Goal: Information Seeking & Learning: Learn about a topic

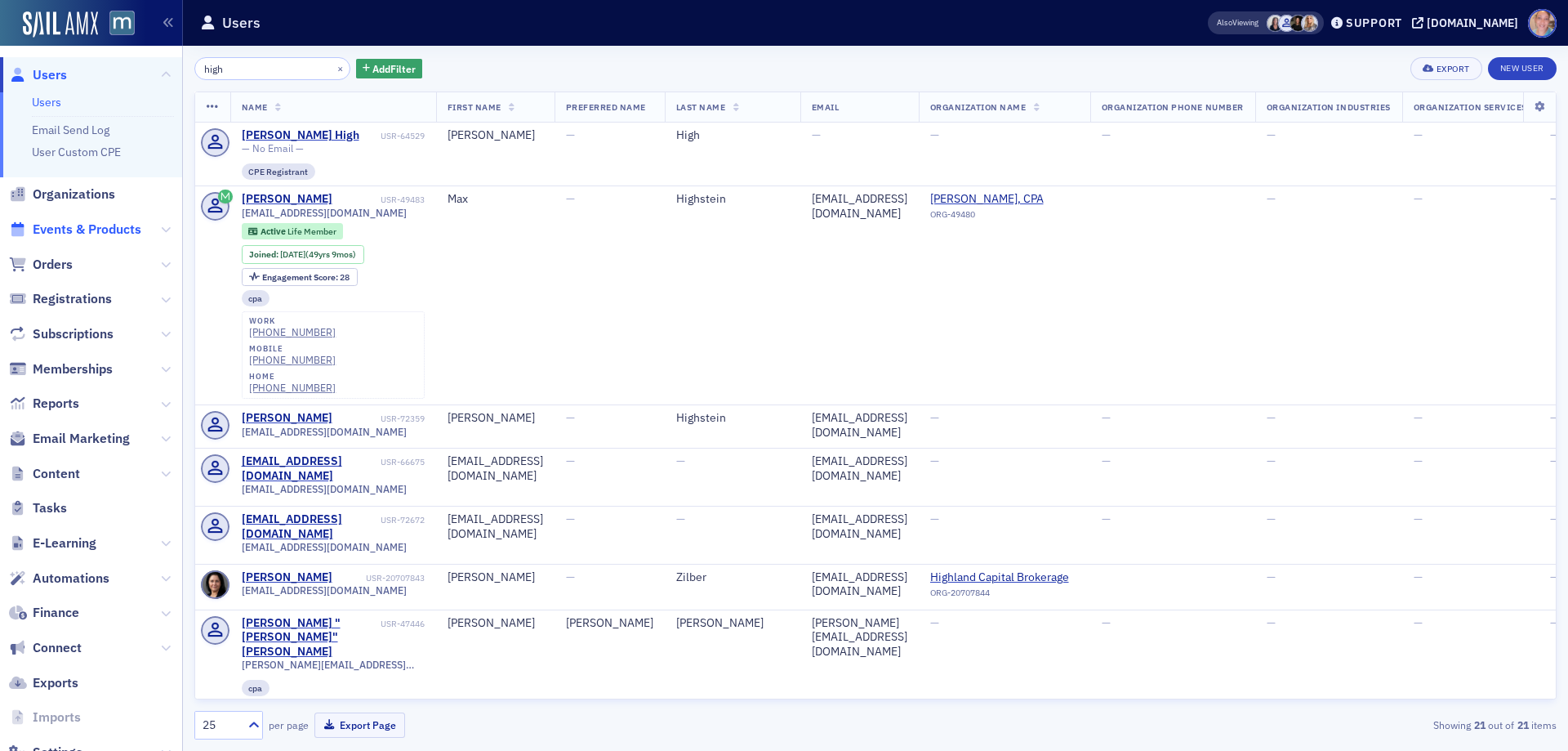
click at [78, 228] on span "Events & Products" at bounding box center [86, 229] width 109 height 18
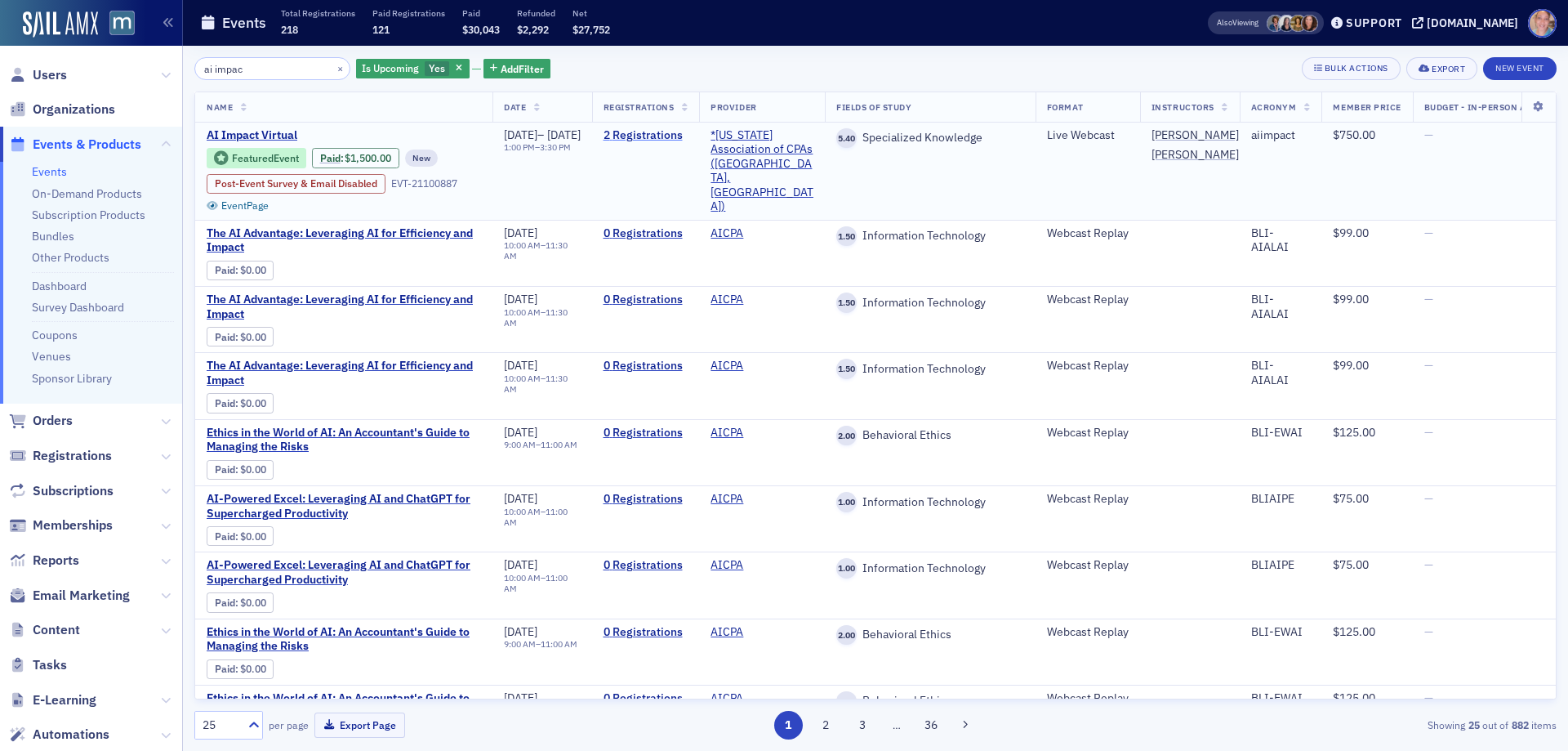
type input "ai impac"
click at [688, 136] on link "2 Registrations" at bounding box center [646, 136] width 85 height 15
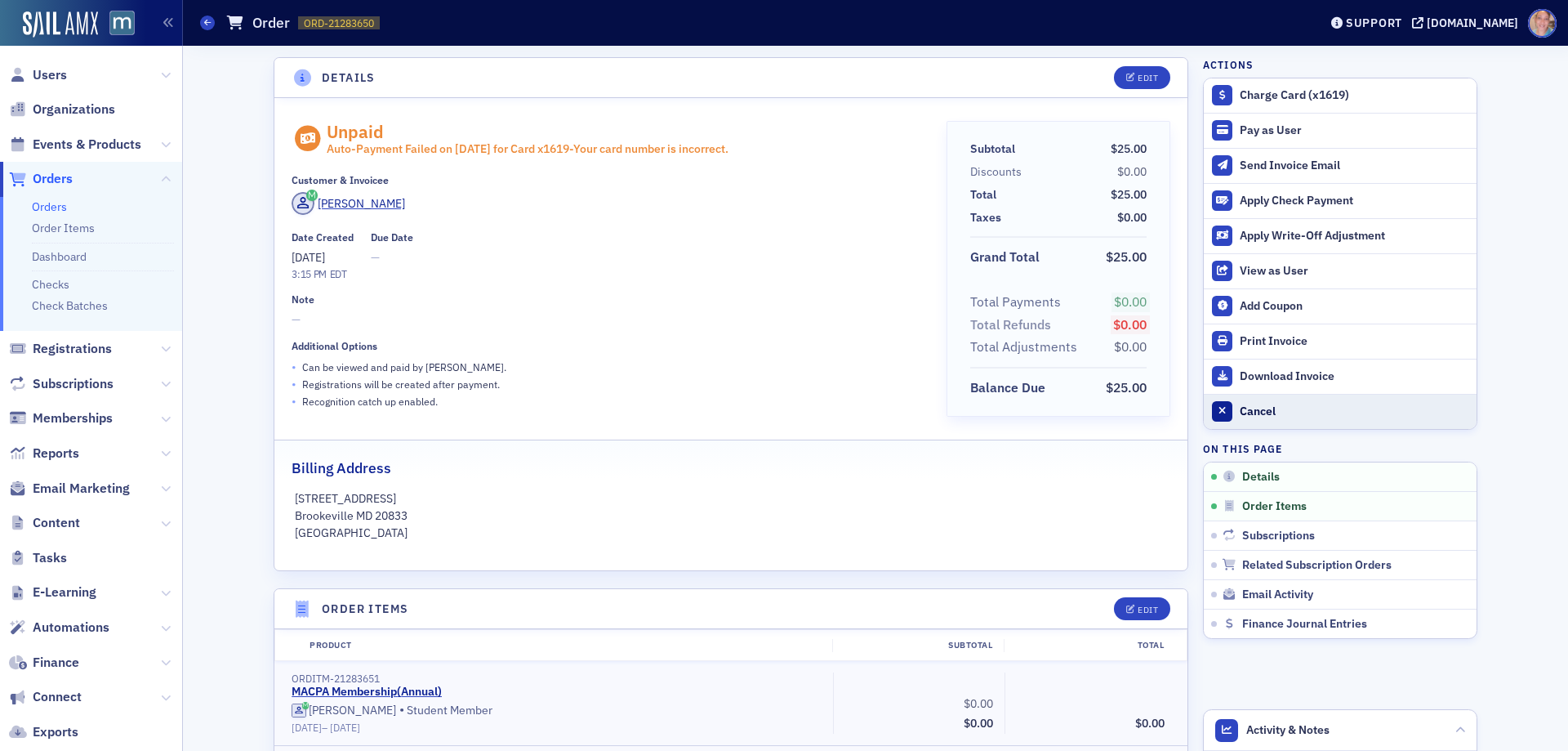
click at [1256, 413] on div "Cancel" at bounding box center [1353, 412] width 228 height 15
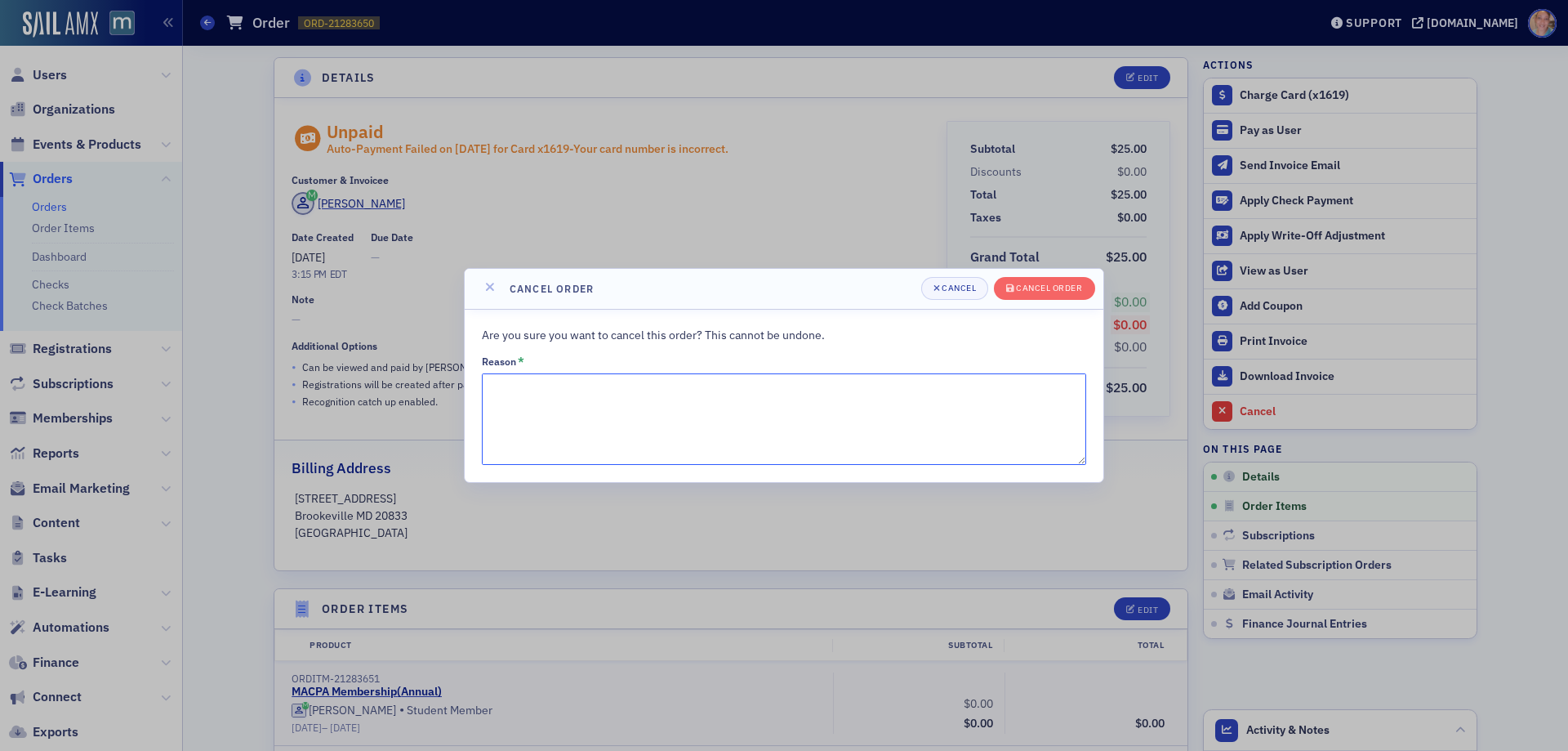
click at [541, 385] on textarea "Reason *" at bounding box center [783, 419] width 604 height 91
type textarea "Cancelation approved by Meg and Margaret."
click at [1061, 284] on div "Cancel order" at bounding box center [1048, 287] width 66 height 9
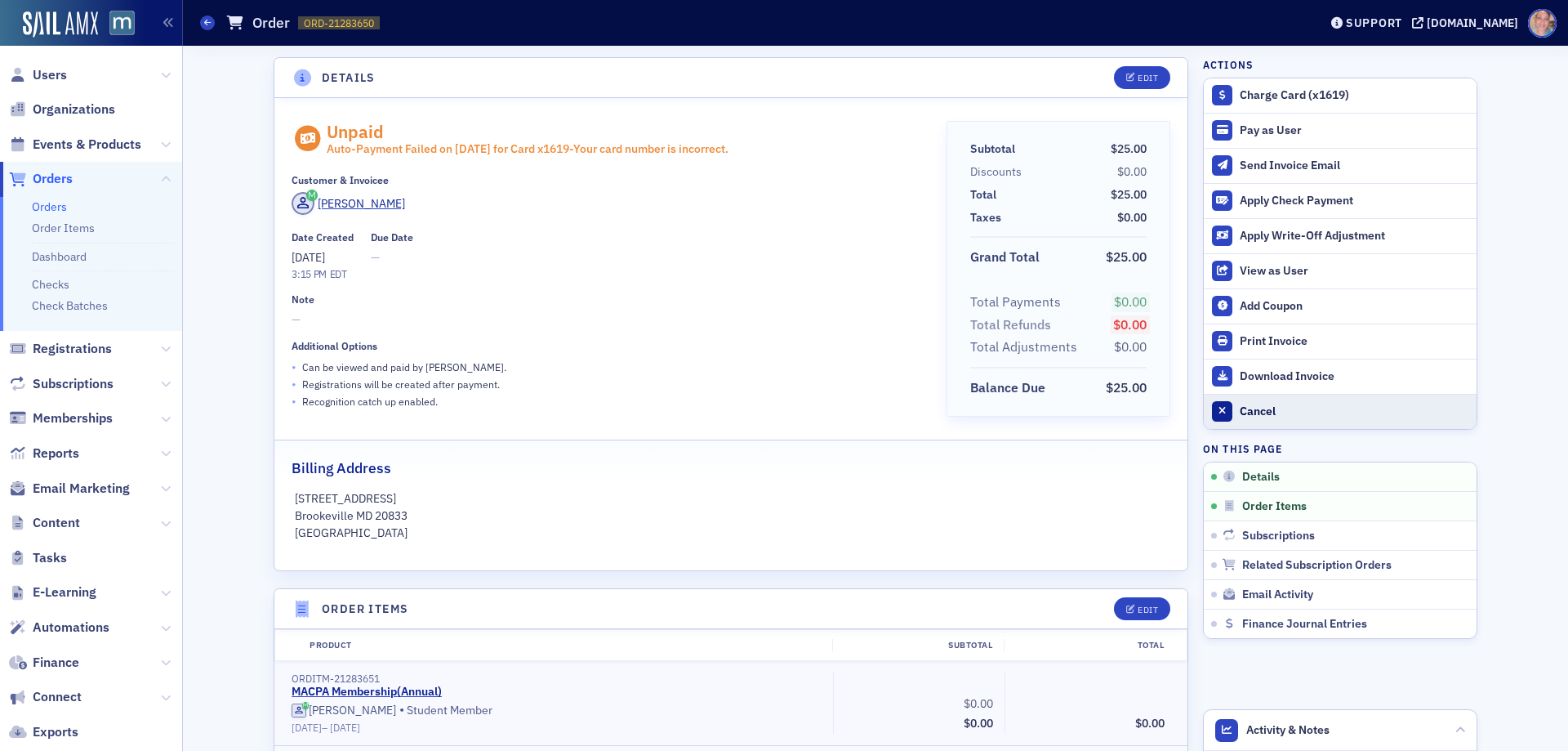
click at [1239, 410] on div "Cancel" at bounding box center [1353, 412] width 228 height 15
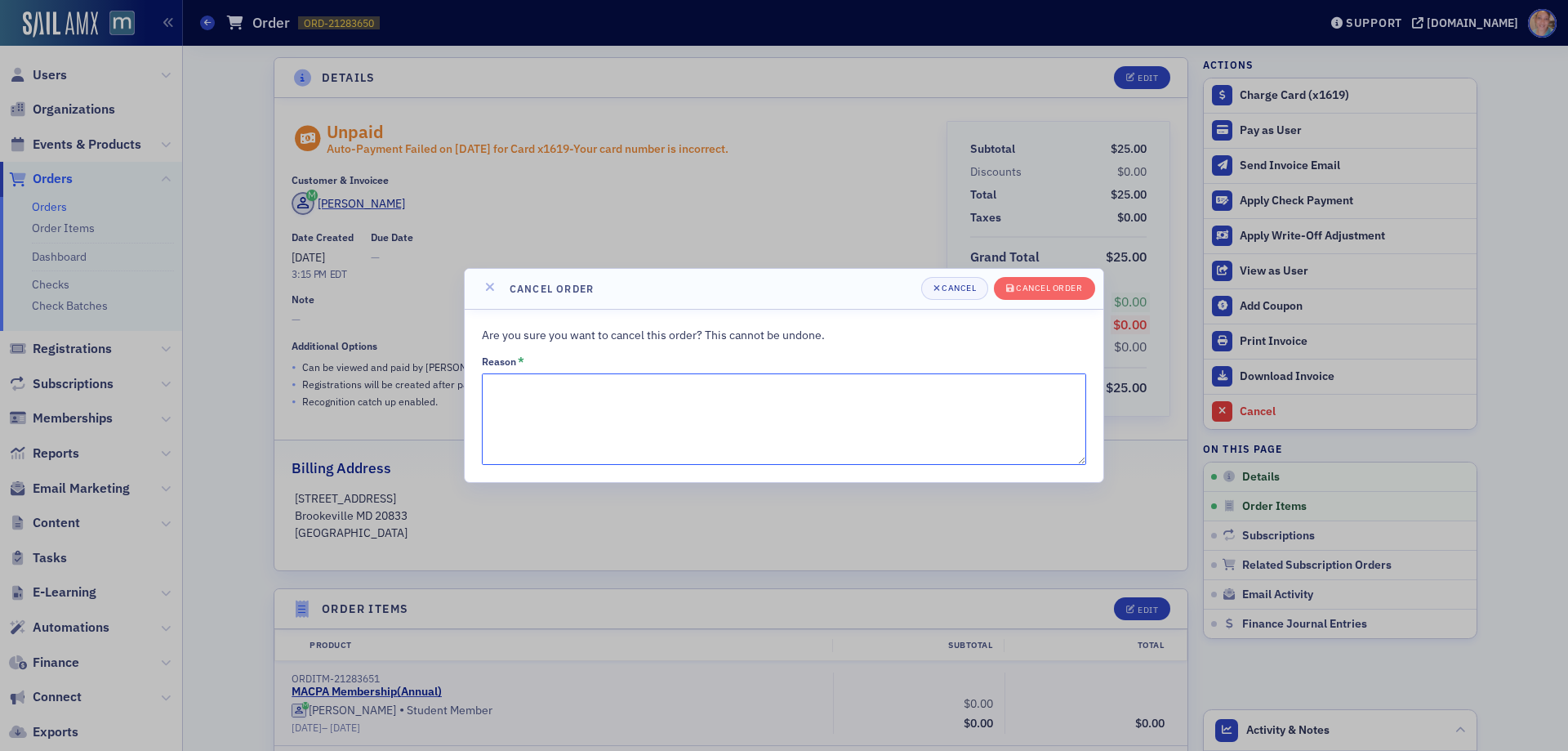
click at [556, 395] on textarea "Reason *" at bounding box center [783, 419] width 604 height 91
paste textarea "Cancelation approved by Meg and Margaret."
type textarea "Cancelation approved by Meg and Margaret."
click at [1048, 291] on div "Cancel order" at bounding box center [1048, 287] width 66 height 9
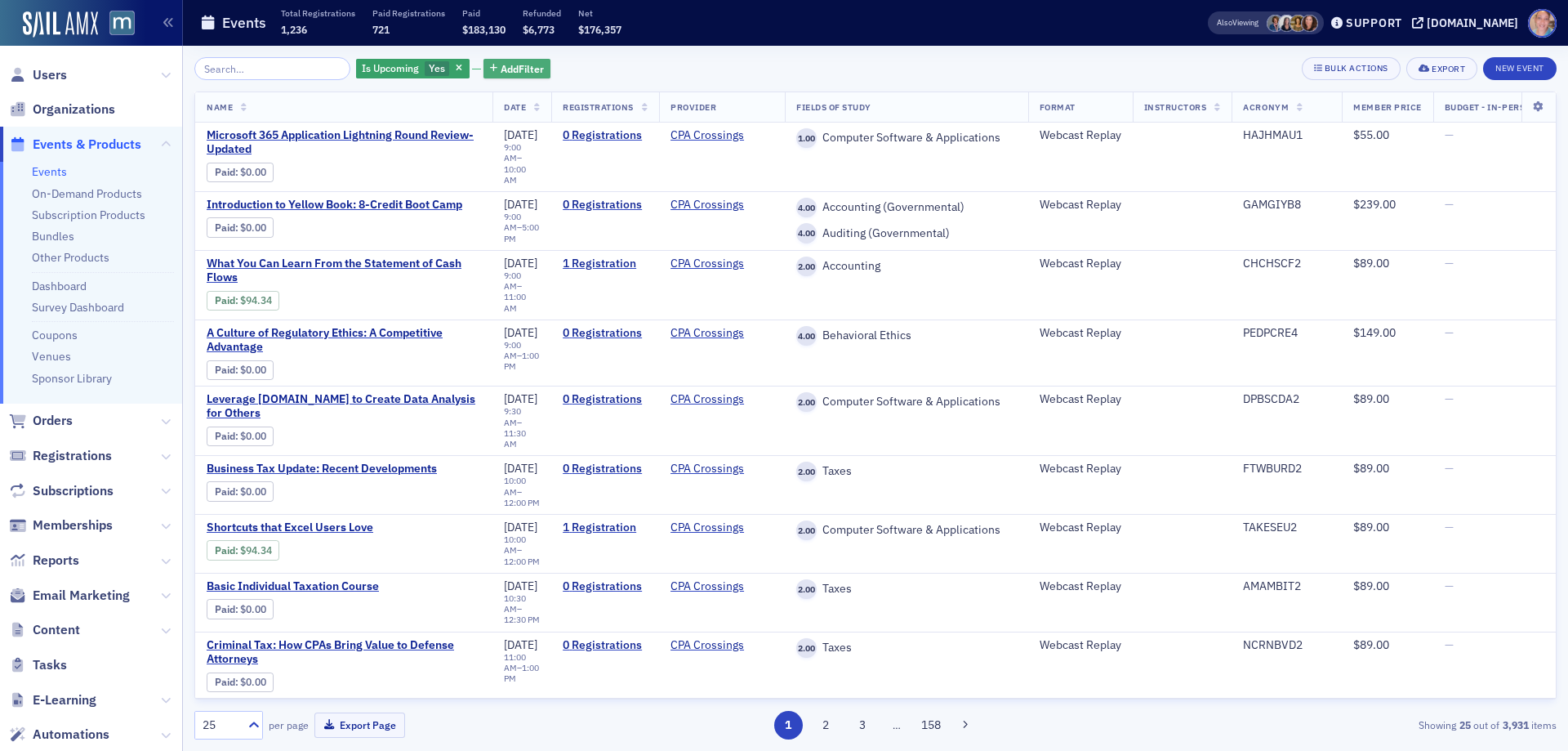
click at [513, 66] on span "Add Filter" at bounding box center [522, 69] width 44 height 15
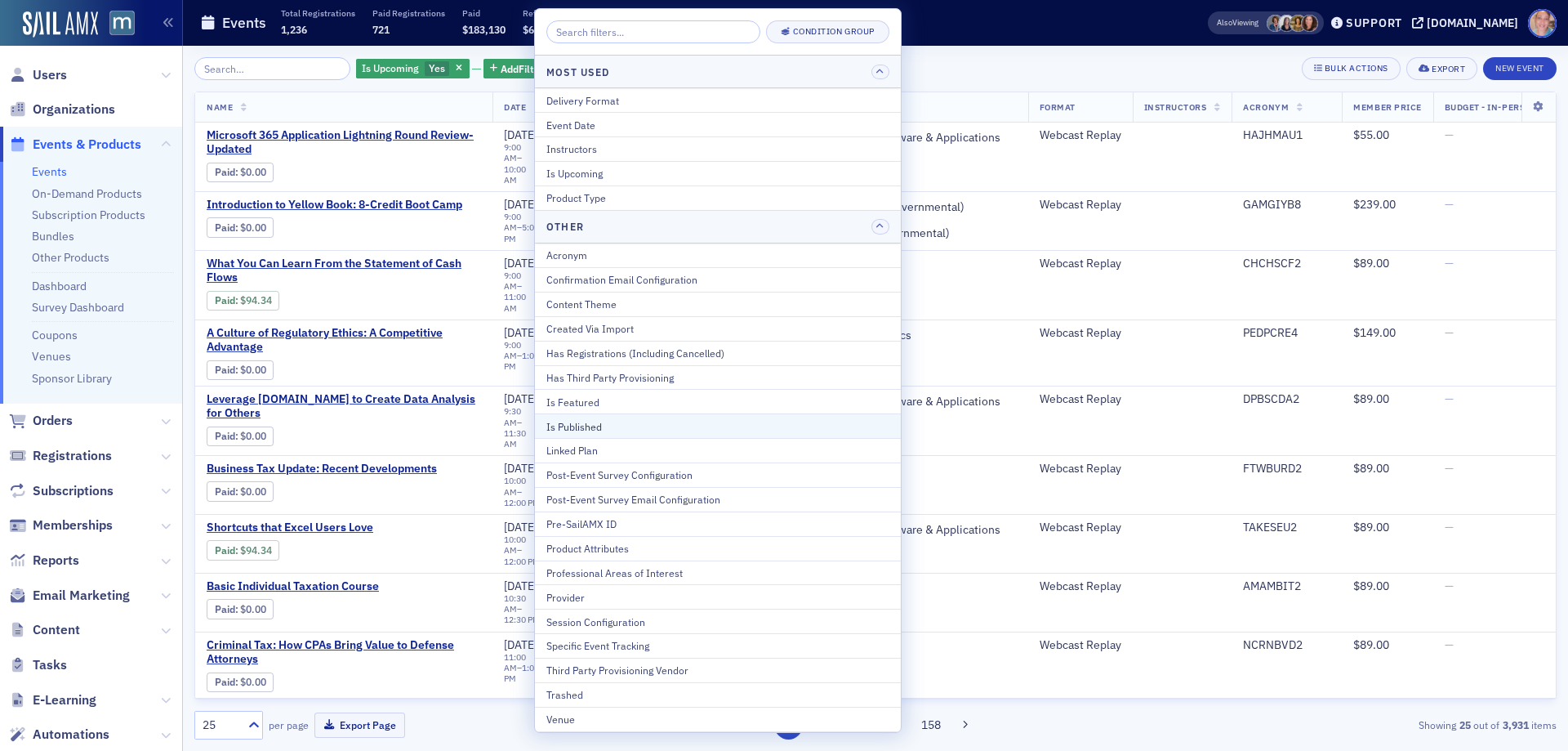
click at [597, 429] on div "Is Published" at bounding box center [718, 427] width 343 height 15
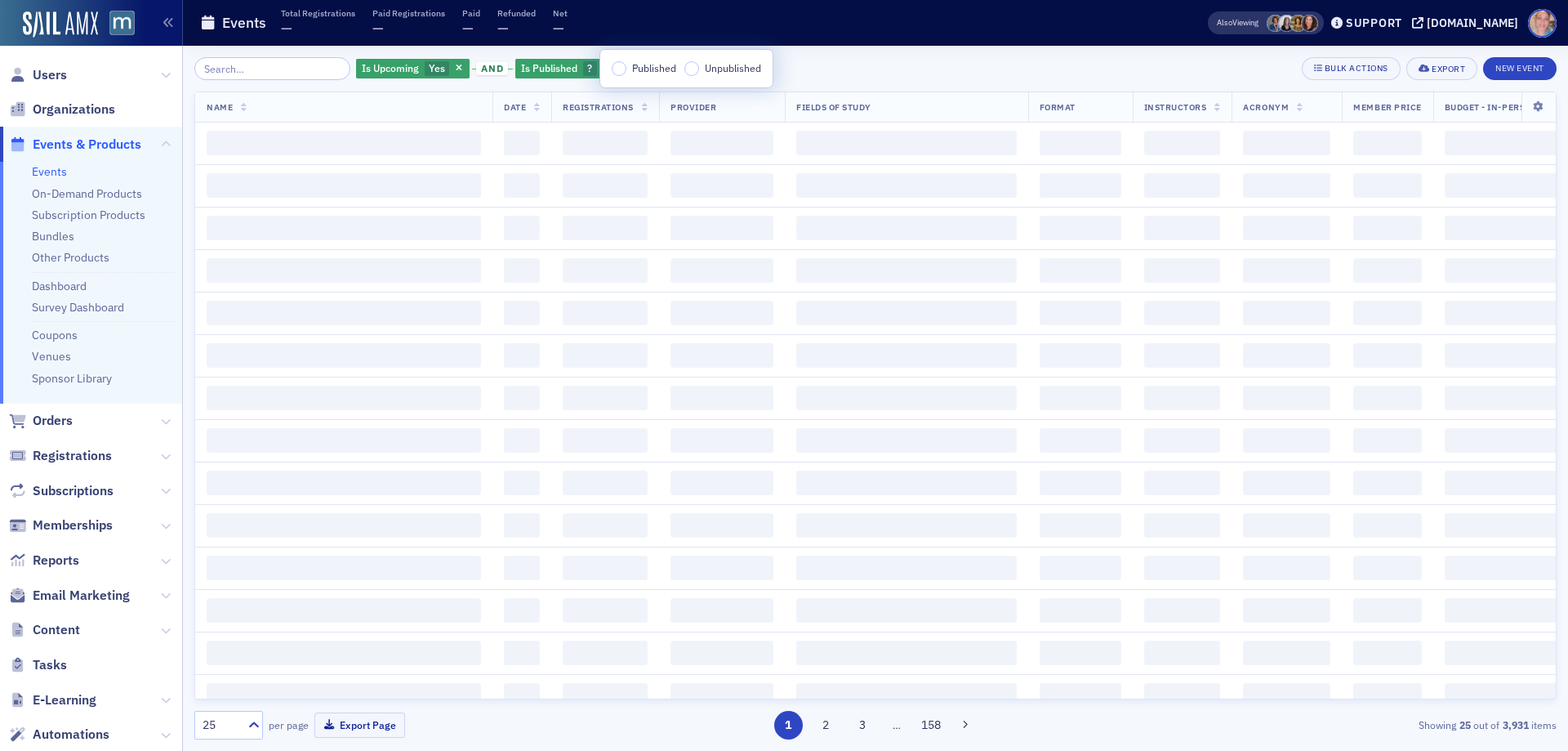
click at [615, 76] on div "Published Unpublished" at bounding box center [686, 69] width 173 height 38
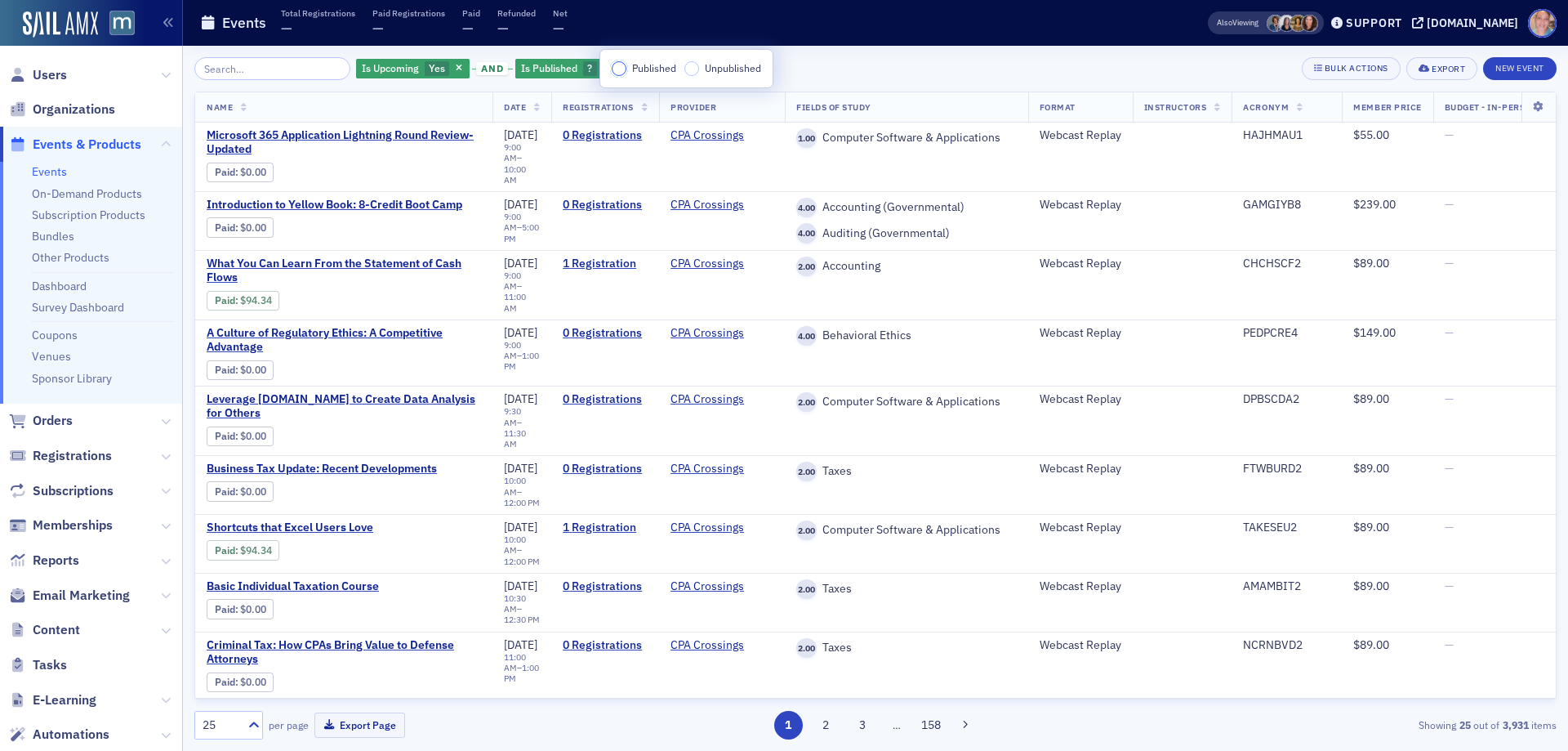
click at [615, 72] on input "Published" at bounding box center [619, 69] width 15 height 15
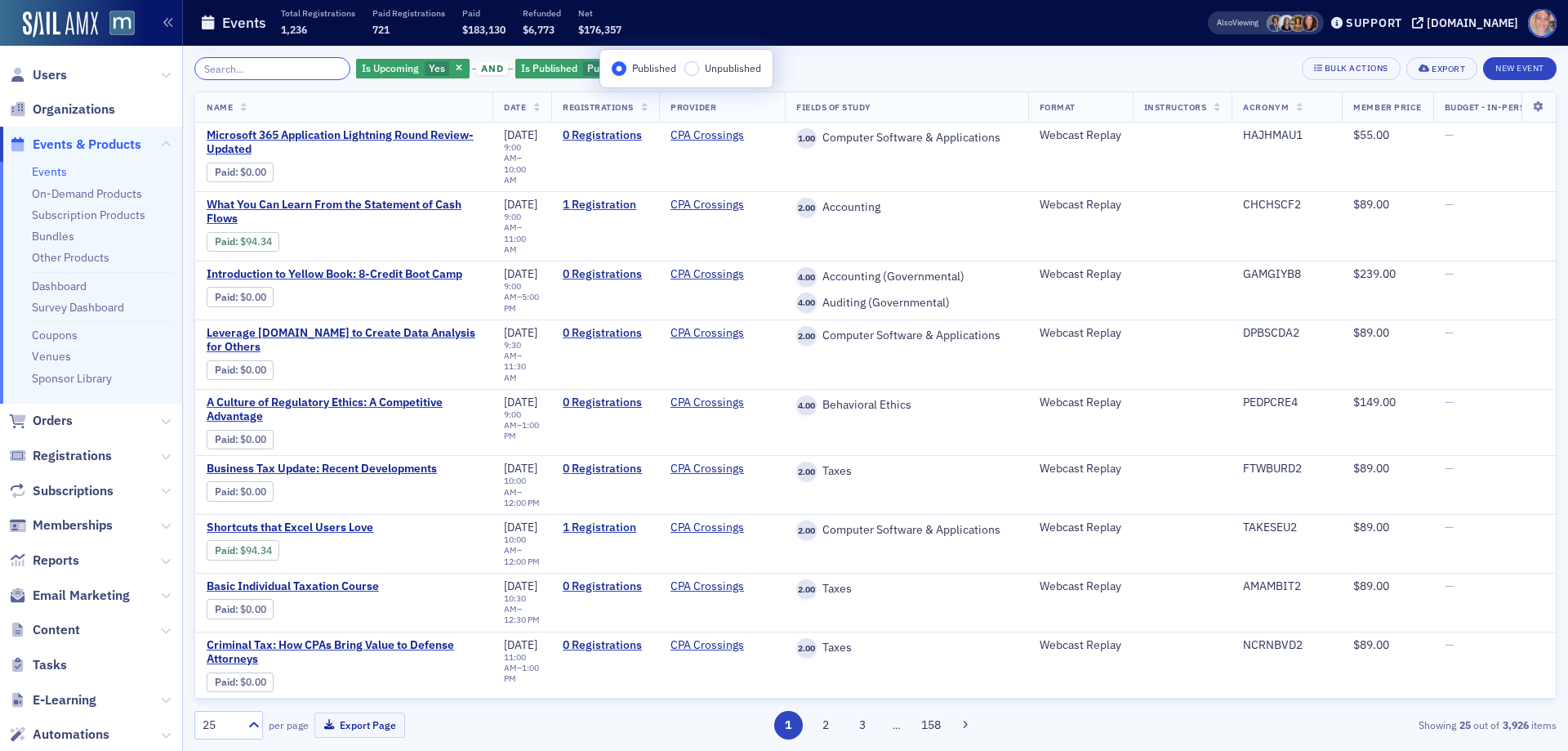
click at [266, 71] on input "search" at bounding box center [272, 68] width 156 height 23
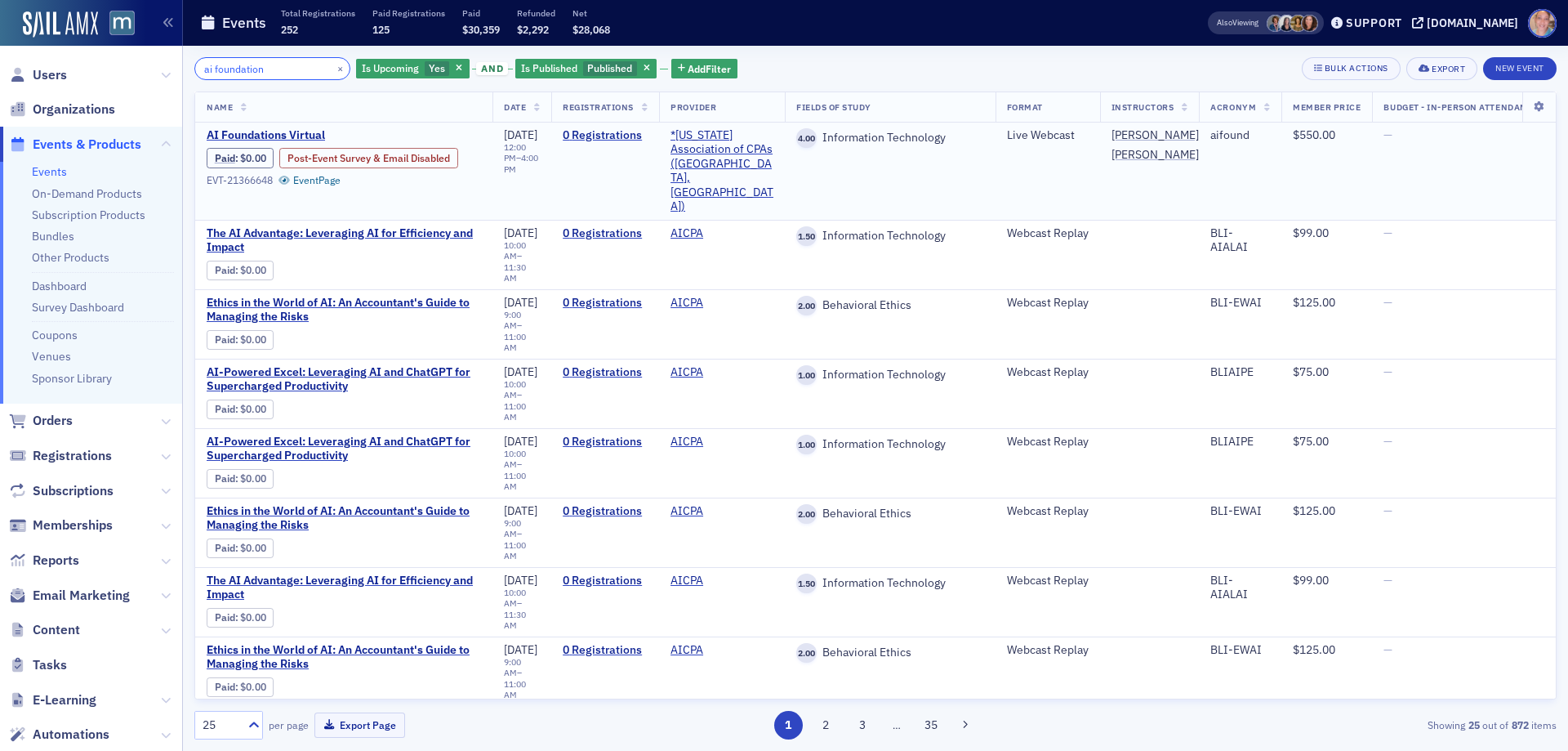
type input "ai foundation"
click at [110, 594] on span "Email Marketing" at bounding box center [81, 595] width 97 height 18
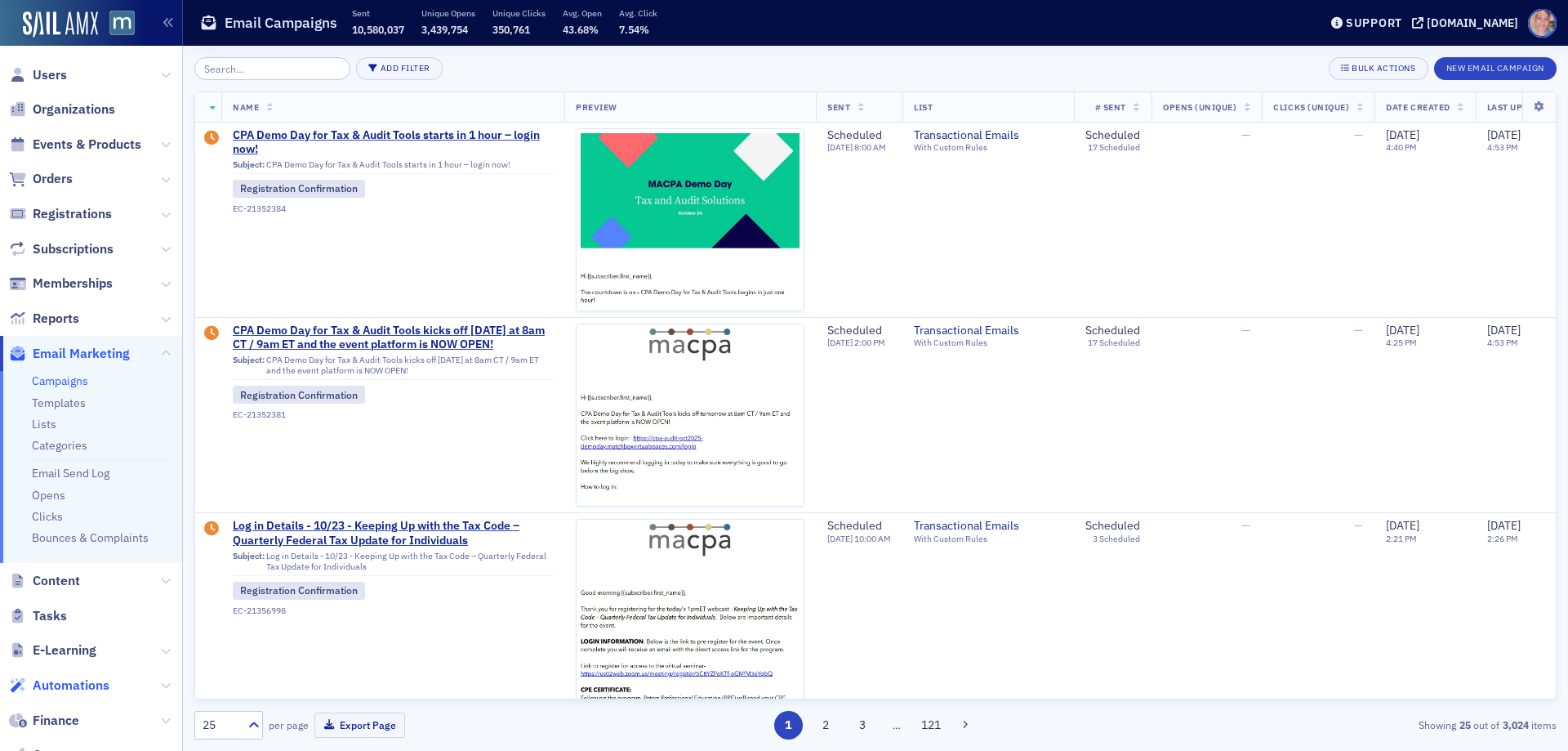
click at [71, 683] on span "Automations" at bounding box center [70, 685] width 77 height 18
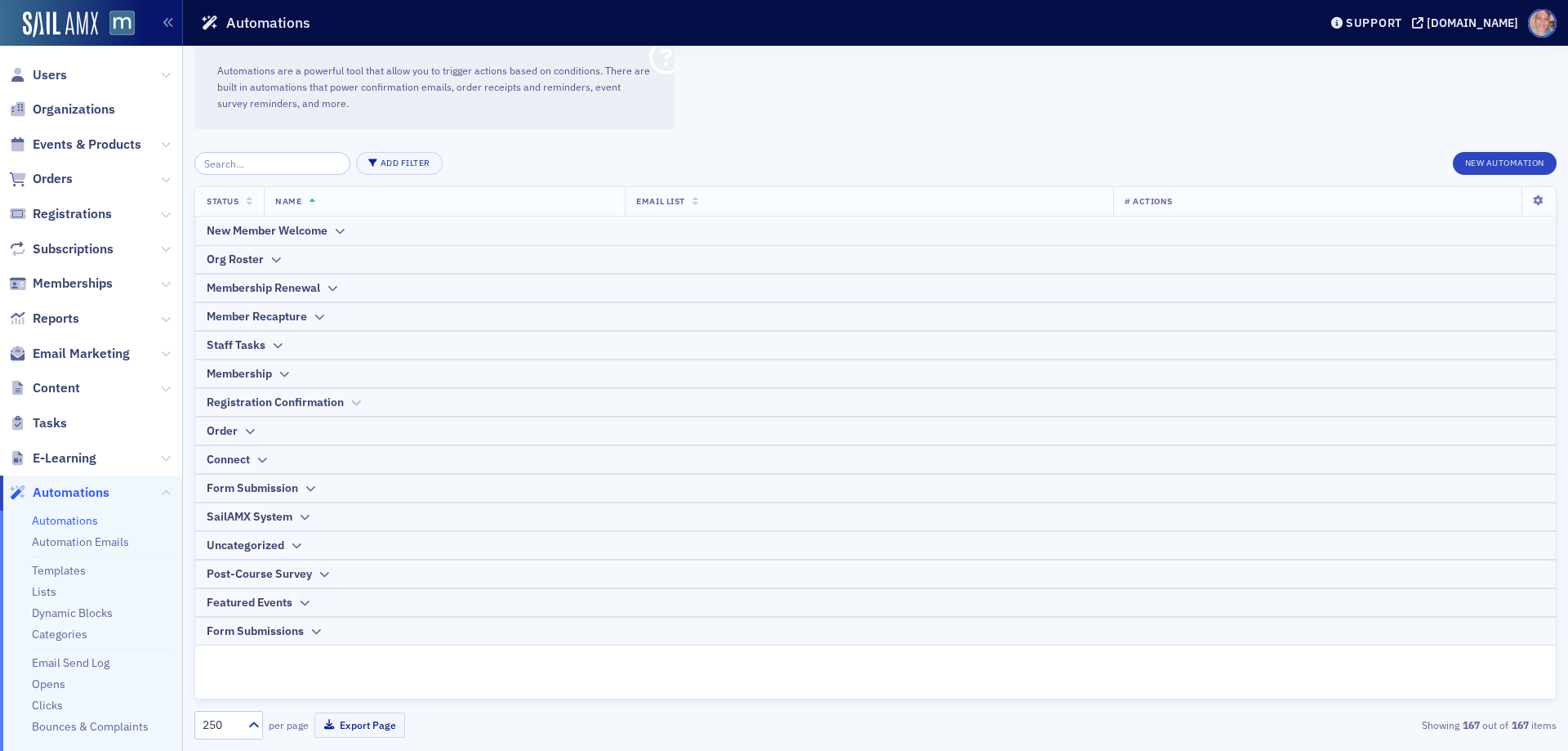
click at [320, 403] on div "Registration Confirmation" at bounding box center [275, 402] width 137 height 17
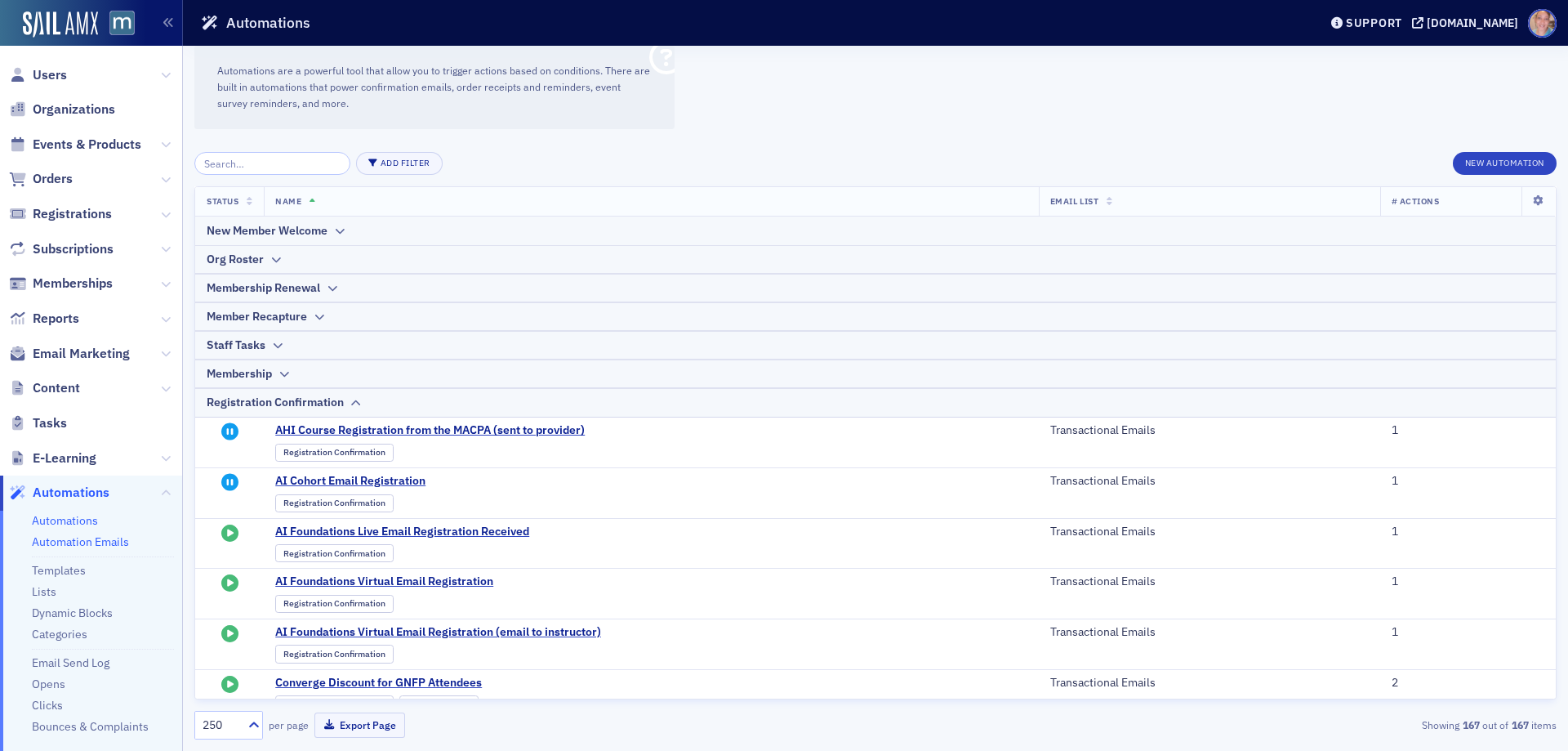
click at [91, 540] on link "Automation Emails" at bounding box center [81, 541] width 97 height 15
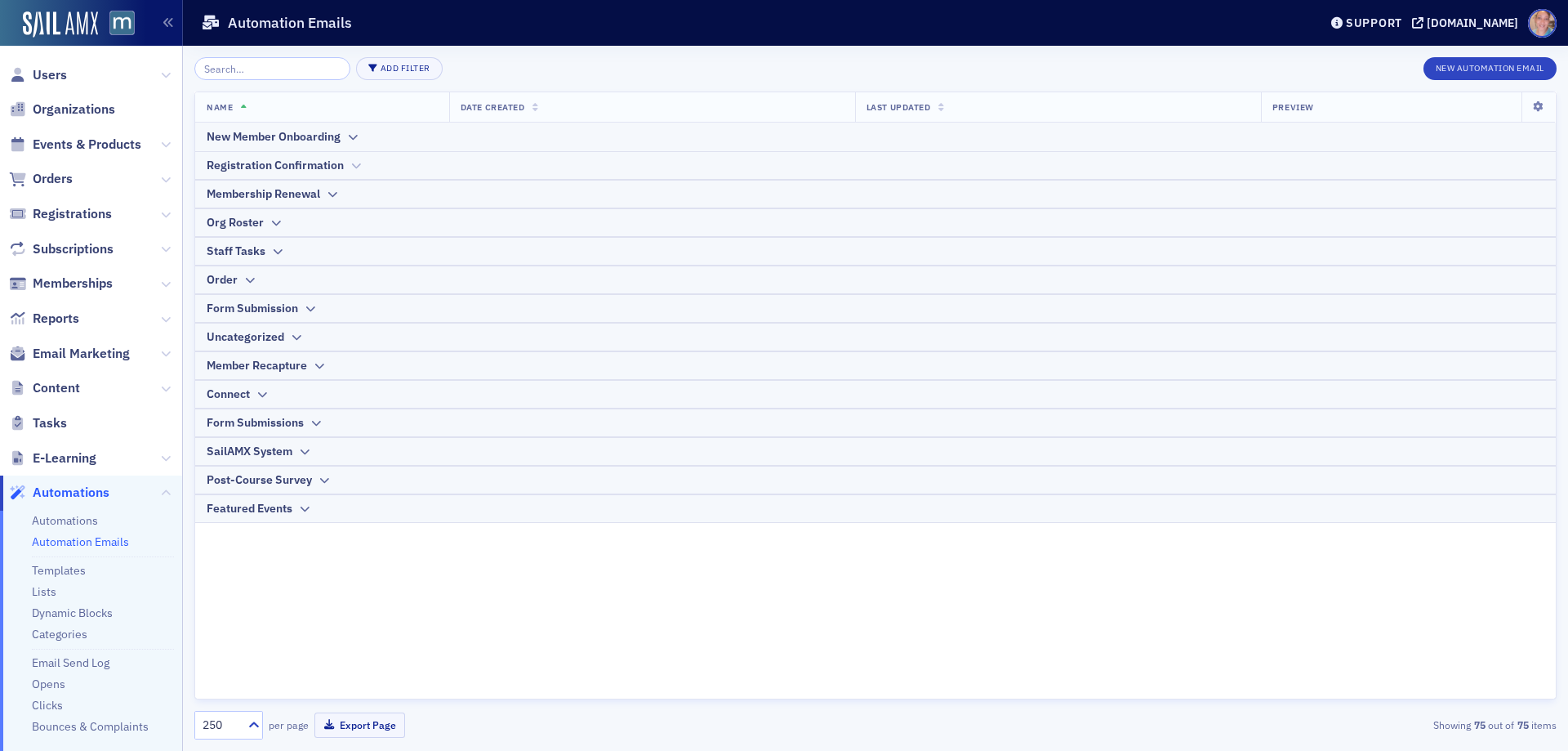
click at [354, 165] on icon at bounding box center [356, 166] width 12 height 9
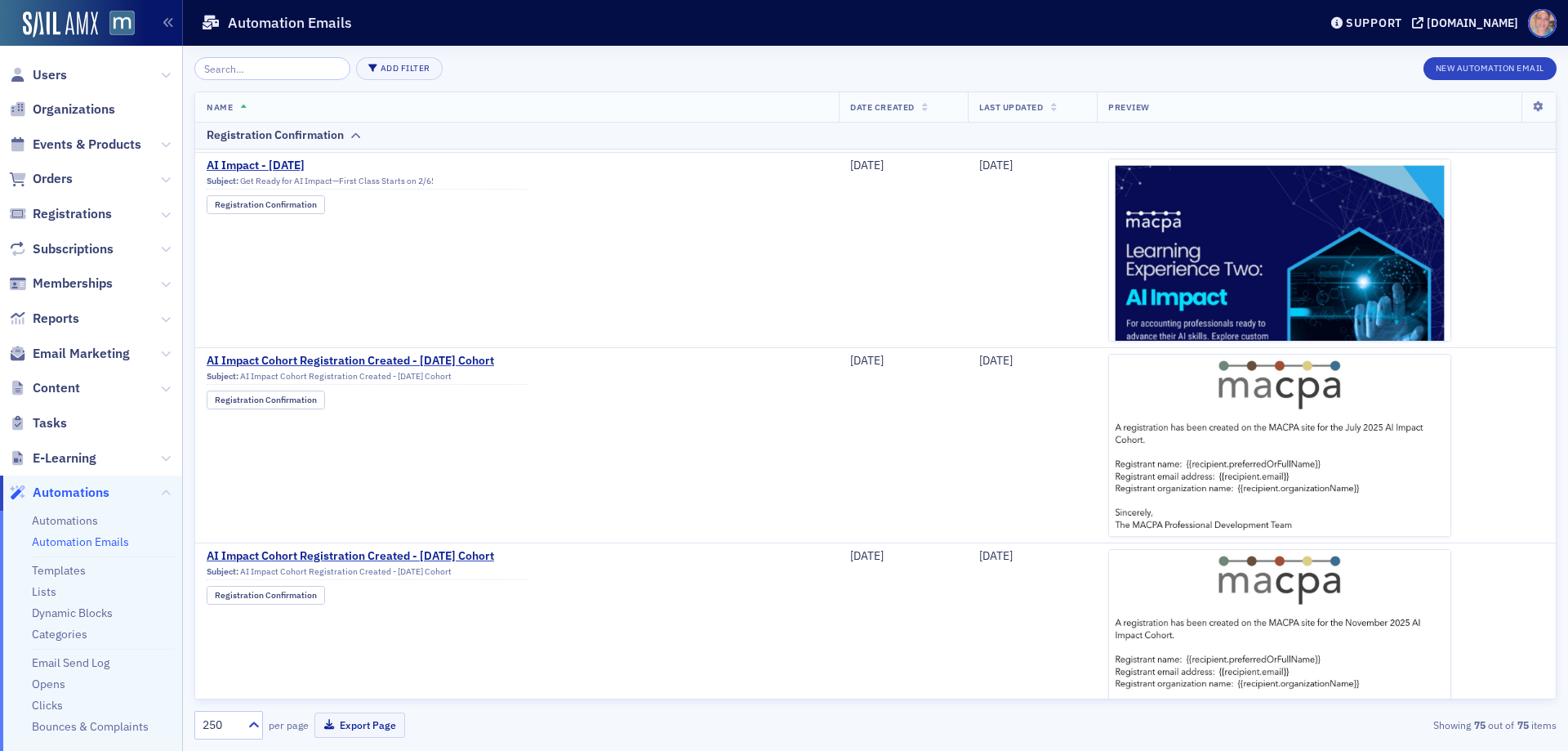
scroll to position [653, 0]
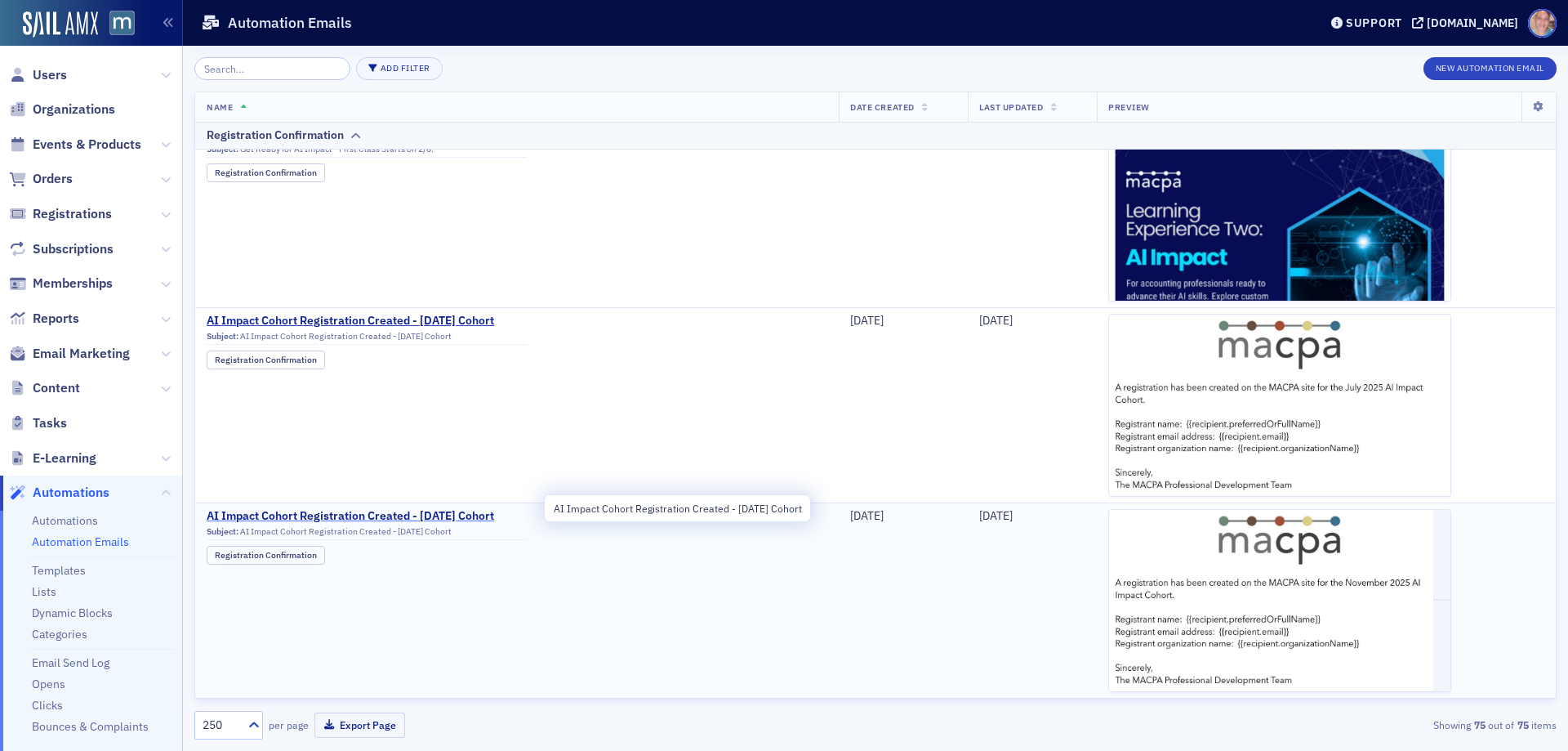
click at [289, 513] on span "AI Impact Cohort Registration Created - November 2025 Cohort" at bounding box center [367, 517] width 320 height 15
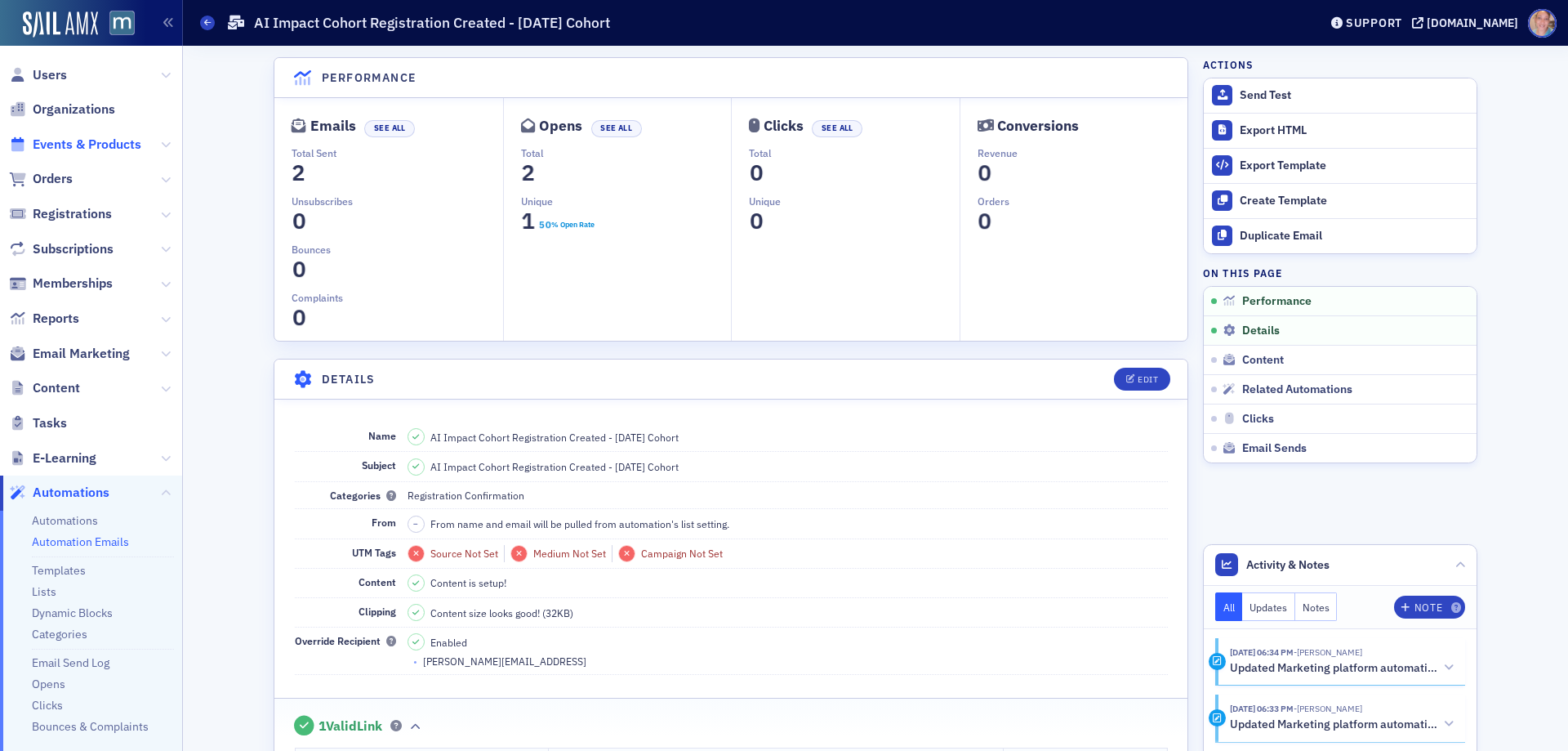
click at [71, 145] on span "Events & Products" at bounding box center [86, 144] width 109 height 18
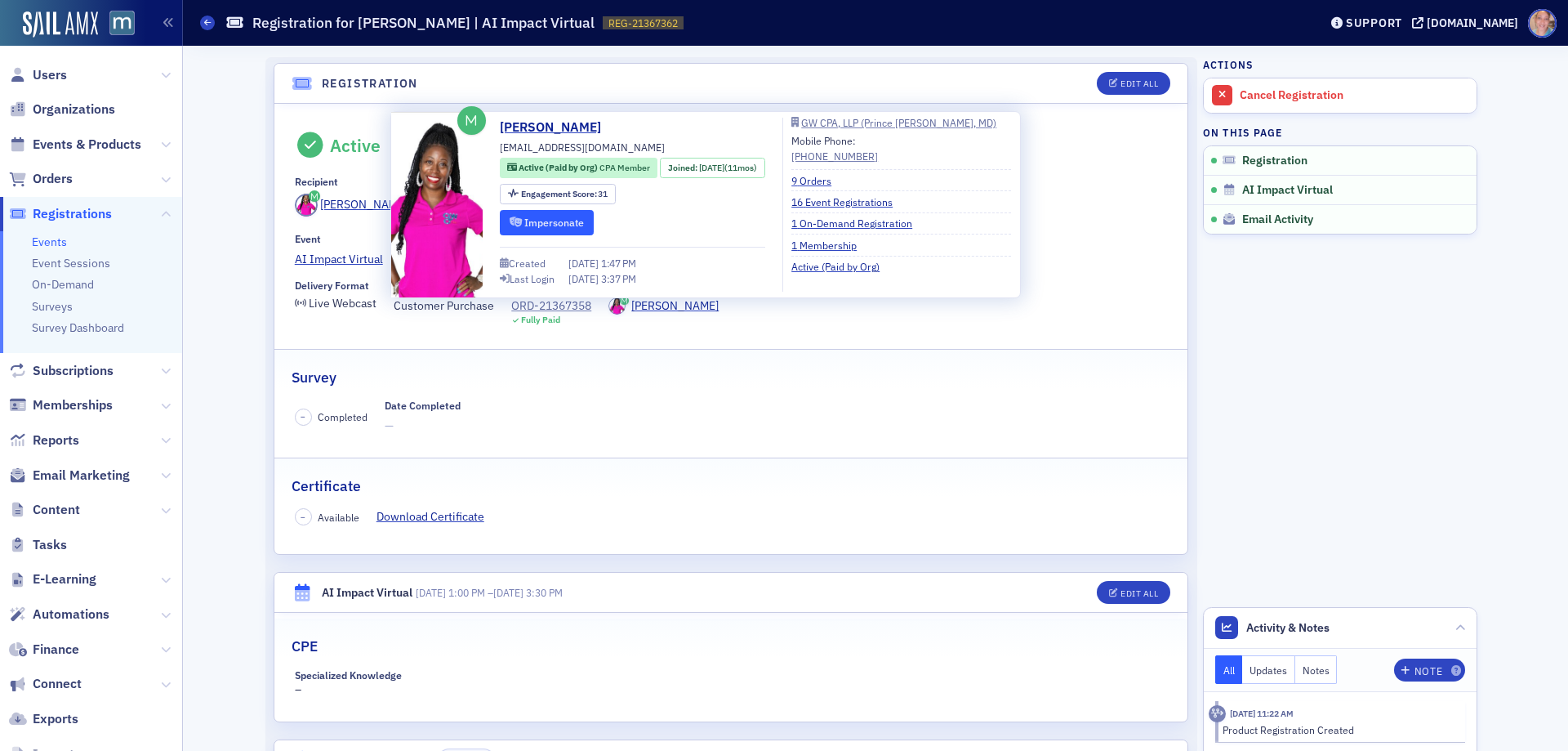
click at [558, 219] on button "Impersonate" at bounding box center [546, 222] width 94 height 26
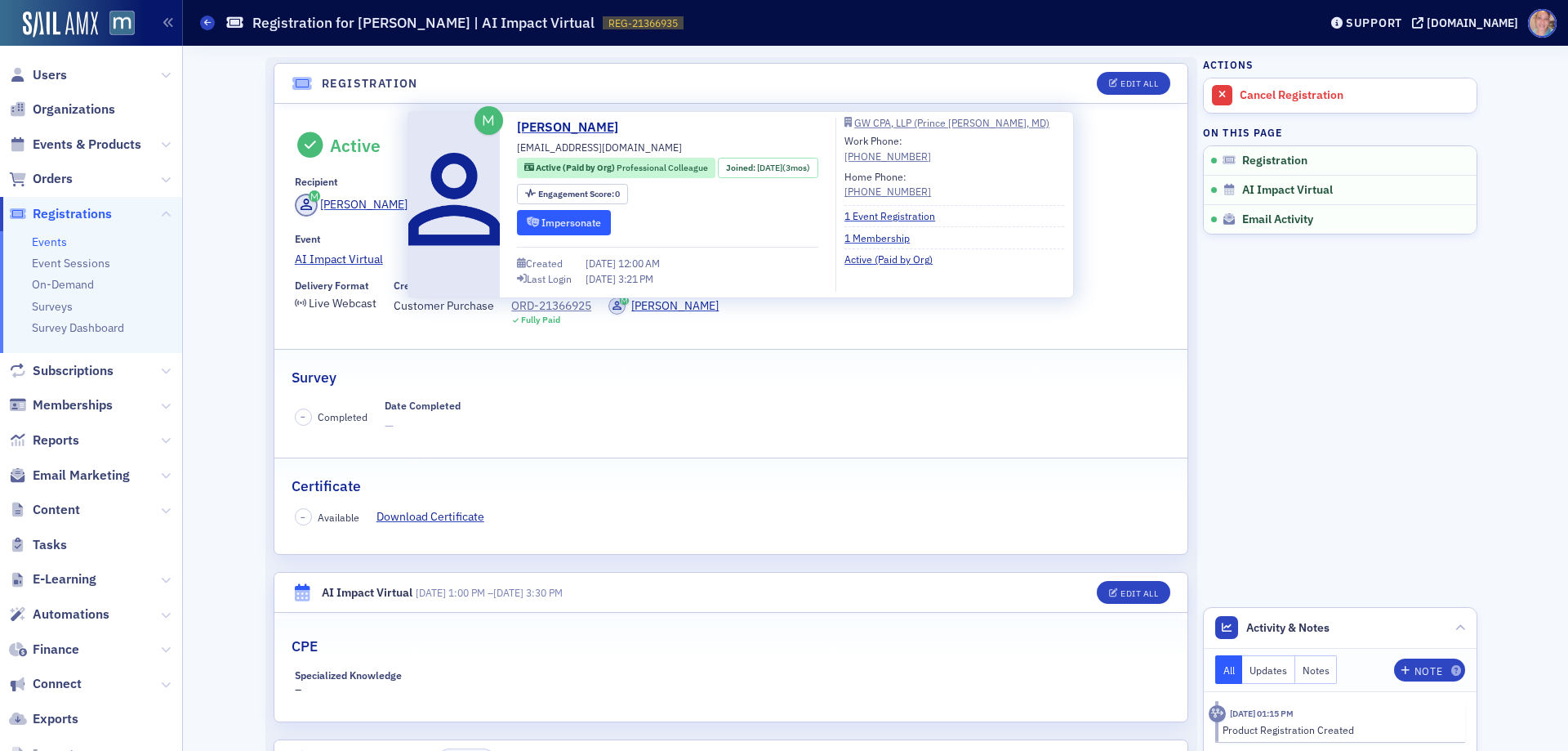
click at [549, 227] on button "Impersonate" at bounding box center [563, 222] width 94 height 26
